Goal: Task Accomplishment & Management: Complete application form

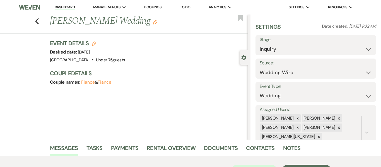
select select "3"
click at [68, 6] on link "Dashboard" at bounding box center [65, 7] width 20 height 5
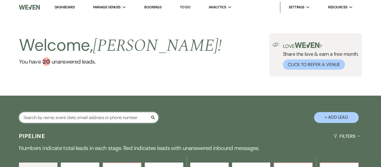
click at [113, 117] on input "text" at bounding box center [88, 117] width 139 height 11
paste input "[EMAIL_ADDRESS][DOMAIN_NAME]"
type input "[EMAIL_ADDRESS][DOMAIN_NAME]"
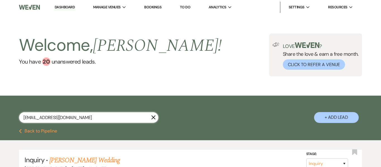
scroll to position [56, 0]
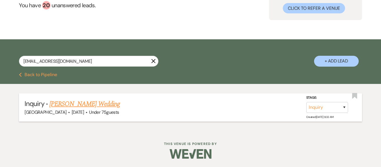
click at [83, 105] on link "[PERSON_NAME] Wedding" at bounding box center [84, 104] width 71 height 10
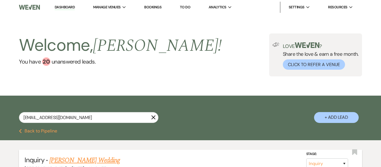
select select "3"
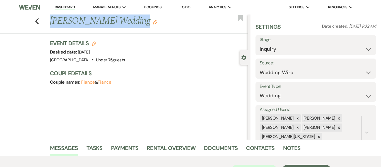
drag, startPoint x: 136, startPoint y: 22, endPoint x: 54, endPoint y: 20, distance: 82.5
click at [54, 20] on h1 "[PERSON_NAME] Wedding Edit" at bounding box center [128, 20] width 156 height 13
copy h1 "[PERSON_NAME] Wedding"
click at [93, 43] on icon "Edit" at bounding box center [94, 44] width 4 height 4
select select "637"
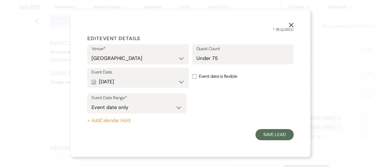
click at [291, 25] on use "button" at bounding box center [291, 25] width 4 height 4
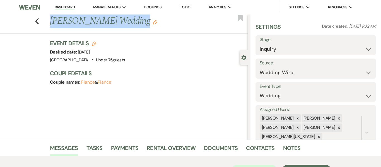
click at [153, 22] on icon "Edit" at bounding box center [155, 22] width 4 height 4
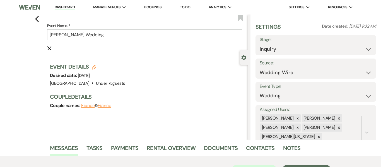
click at [172, 75] on div "Event Details Edit Desired date: [DATE] Venue: [GEOGRAPHIC_DATA] . Under 75 gue…" at bounding box center [146, 75] width 192 height 25
click at [93, 67] on use "button" at bounding box center [94, 67] width 4 height 4
select select "637"
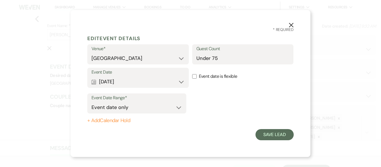
click at [290, 26] on use "button" at bounding box center [291, 25] width 4 height 4
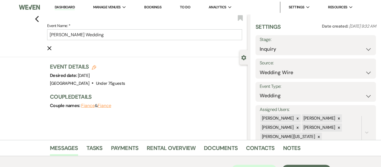
click at [49, 48] on use "button" at bounding box center [49, 48] width 4 height 4
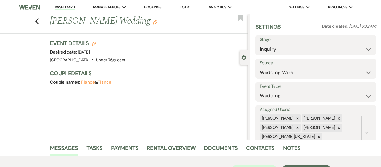
click at [91, 82] on button "Fiance" at bounding box center [88, 82] width 14 height 4
select select "1"
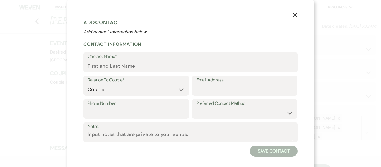
click at [295, 16] on icon "X" at bounding box center [294, 15] width 5 height 5
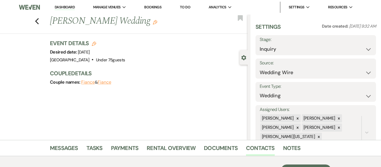
click at [35, 8] on img at bounding box center [29, 7] width 21 height 12
click at [65, 7] on link "Dashboard" at bounding box center [65, 7] width 20 height 5
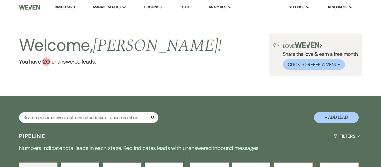
click at [344, 117] on button "+ Add Lead" at bounding box center [336, 117] width 45 height 11
select select "637"
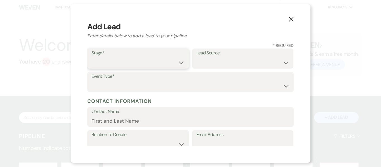
click at [181, 64] on select "Inquiry Follow Up Tour Requested Tour Confirmed Toured Proposal Sent Booked Lost" at bounding box center [137, 62] width 93 height 11
select select "1"
click at [91, 57] on select "Inquiry Follow Up Tour Requested Tour Confirmed Toured Proposal Sent Booked Lost" at bounding box center [137, 62] width 93 height 11
click at [292, 20] on use "button" at bounding box center [291, 19] width 4 height 4
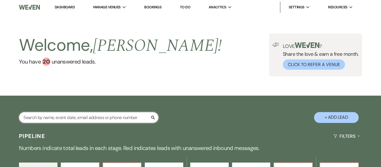
click at [86, 116] on input "text" at bounding box center [88, 117] width 139 height 11
type input "Alo"
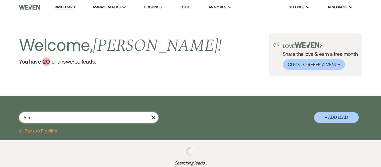
select select "8"
select select "4"
select select "2"
select select "8"
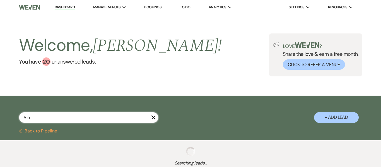
select select "5"
select select "8"
select select "6"
select select "8"
select select "5"
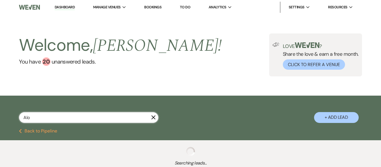
select select "4"
select select "8"
select select "7"
select select "8"
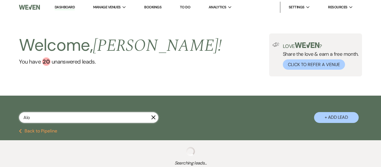
select select "5"
select select "8"
select select "5"
select select "8"
select select "7"
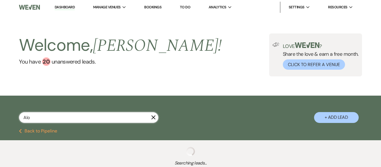
select select "8"
select select "5"
select select "8"
select select "5"
select select "8"
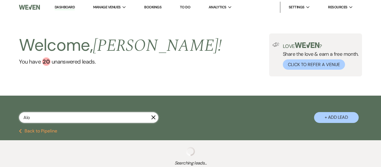
select select "1"
select select "8"
select select "5"
select select "8"
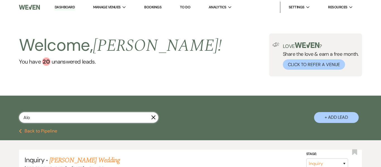
type input "Alon"
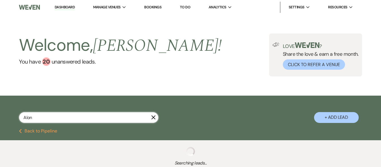
select select "8"
select select "4"
select select "8"
select select "7"
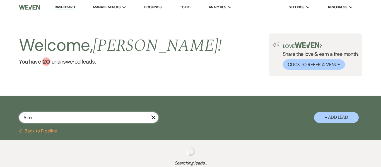
select select "8"
select select "5"
select select "8"
select select "5"
select select "8"
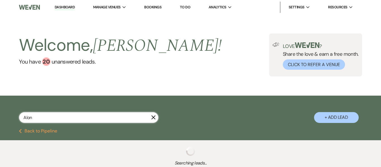
select select "5"
select select "8"
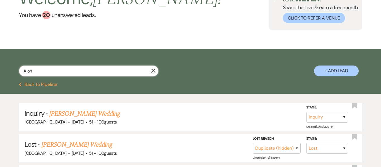
scroll to position [47, 0]
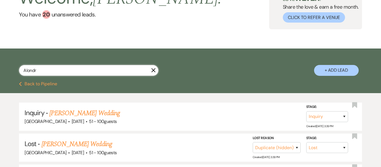
type input "Alondra"
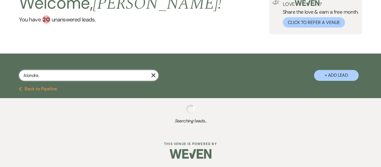
scroll to position [47, 0]
select select "4"
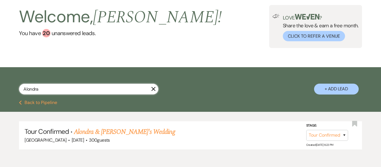
scroll to position [30, 0]
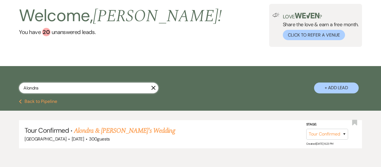
type input "Alondra"
click at [340, 91] on button "+ Add Lead" at bounding box center [336, 87] width 45 height 11
select select "637"
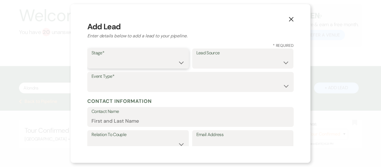
click at [167, 65] on select "Inquiry Follow Up Tour Requested Tour Confirmed Toured Proposal Sent Booked Lost" at bounding box center [137, 62] width 93 height 11
select select "1"
click at [91, 57] on select "Inquiry Follow Up Tour Requested Tour Confirmed Toured Proposal Sent Booked Lost" at bounding box center [137, 62] width 93 height 11
click at [252, 61] on select "Weven Venue Website Instagram Facebook Pinterest Google The Knot Wedding Wire H…" at bounding box center [242, 62] width 93 height 11
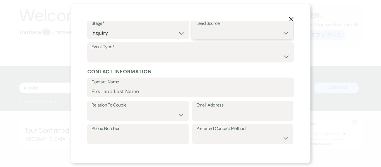
click at [280, 34] on select "Weven Venue Website Instagram Facebook Pinterest Google The Knot Wedding Wire H…" at bounding box center [242, 33] width 93 height 11
select select "23"
click at [196, 28] on select "Weven Venue Website Instagram Facebook Pinterest Google The Knot Wedding Wire H…" at bounding box center [242, 33] width 93 height 11
click at [251, 54] on select "Wedding Anniversary Party Baby Shower Bachelorette / Bachelor Party Birthday Pa…" at bounding box center [190, 56] width 198 height 11
select select "4"
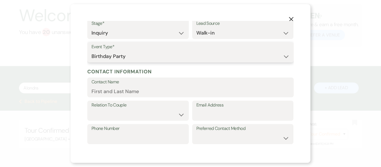
click at [91, 51] on select "Wedding Anniversary Party Baby Shower Bachelorette / Bachelor Party Birthday Pa…" at bounding box center [190, 56] width 198 height 11
click at [157, 93] on input "Contact Name" at bounding box center [190, 91] width 198 height 11
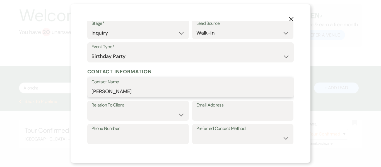
type input "[PERSON_NAME]"
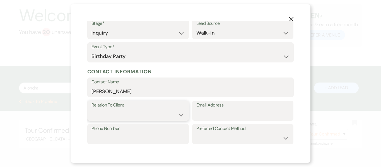
click at [179, 116] on select "Client Event Planner Parent of Client Family Member Friend Other" at bounding box center [137, 114] width 93 height 11
select select "4"
click at [91, 109] on select "Client Event Planner Parent of Client Family Member Friend Other" at bounding box center [137, 114] width 93 height 11
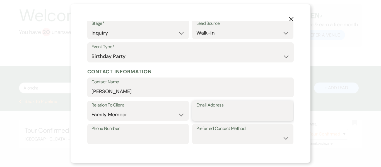
click at [226, 117] on input "Email Address" at bounding box center [242, 114] width 93 height 11
type input "[EMAIL_ADDRESS][DOMAIN_NAME]"
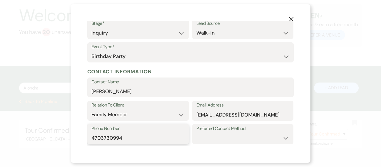
type input "4703730994"
click at [269, 138] on select "Email Phone Text" at bounding box center [242, 138] width 93 height 11
select select "email"
click at [196, 133] on select "Email Phone Text" at bounding box center [242, 138] width 93 height 11
click at [305, 109] on div "X Add Lead Enter details below to add a lead to your pipeline. * Required Stage…" at bounding box center [191, 83] width 240 height 159
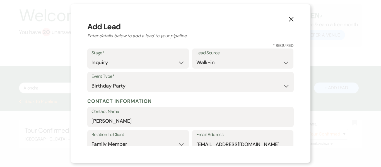
scroll to position [183, 0]
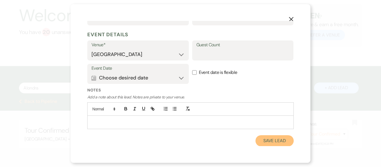
click at [269, 139] on button "Save Lead" at bounding box center [274, 140] width 38 height 11
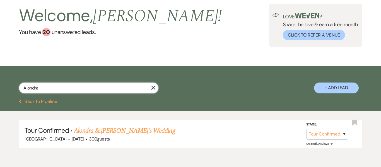
click at [104, 88] on input "Alondra" at bounding box center [88, 87] width 139 height 11
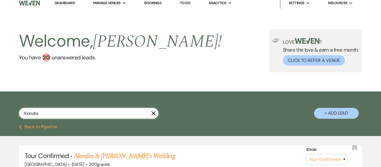
scroll to position [6, 0]
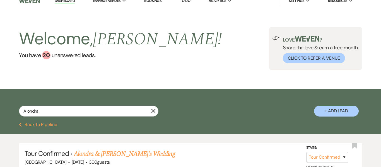
click at [71, 2] on link "Dashboard" at bounding box center [65, 0] width 20 height 5
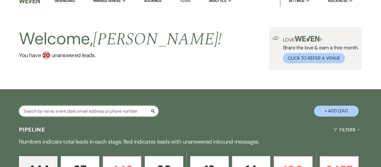
click at [92, 110] on input "text" at bounding box center [88, 111] width 139 height 11
type input "alondra"
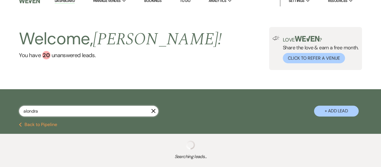
select select "4"
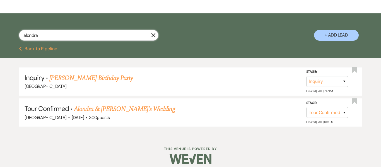
scroll to position [82, 0]
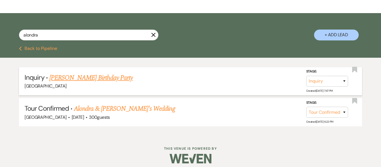
click at [81, 78] on link "[PERSON_NAME] Birthday Party" at bounding box center [90, 78] width 83 height 10
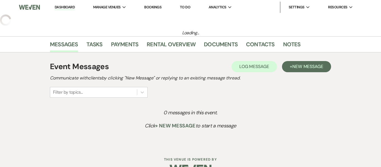
select select "23"
select select "4"
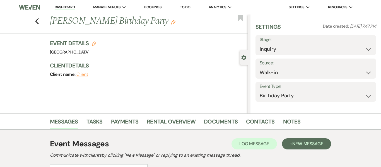
click at [93, 44] on use "button" at bounding box center [94, 44] width 4 height 4
select select "637"
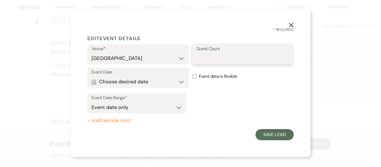
click at [227, 59] on input "Guest Count" at bounding box center [242, 58] width 93 height 11
type input "300"
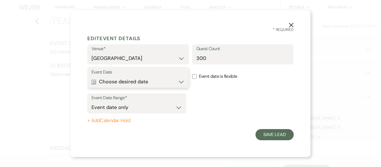
click at [179, 82] on button "Calendar Choose desired date Expand" at bounding box center [137, 81] width 93 height 11
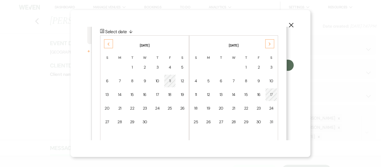
scroll to position [72, 0]
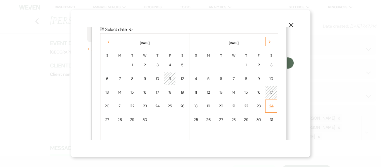
click at [273, 106] on td "24" at bounding box center [271, 105] width 12 height 13
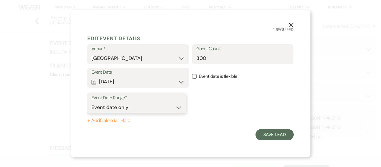
click at [178, 108] on select "Event date only Event date and" at bounding box center [136, 107] width 91 height 11
click at [195, 76] on input "Event date is flexible" at bounding box center [194, 76] width 4 height 4
checkbox input "true"
click at [177, 108] on select "Event date only Event date and" at bounding box center [136, 107] width 91 height 11
select select "eventDateAnd"
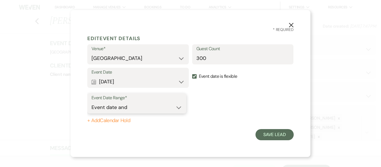
click at [91, 102] on select "Event date only Event date and" at bounding box center [136, 107] width 91 height 11
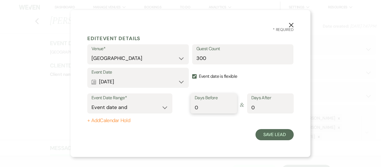
click at [207, 110] on input "0" at bounding box center [214, 107] width 38 height 11
type input "0"
click at [272, 135] on button "Save Lead" at bounding box center [274, 134] width 38 height 11
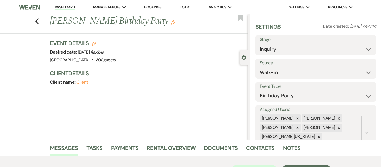
click at [66, 9] on link "Dashboard" at bounding box center [65, 7] width 20 height 5
